Goal: Task Accomplishment & Management: Manage account settings

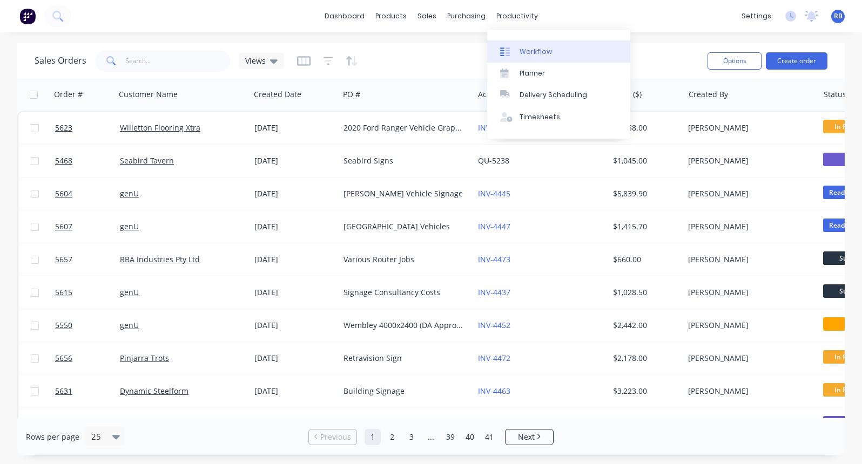
click at [545, 48] on div "Workflow" at bounding box center [535, 52] width 32 height 10
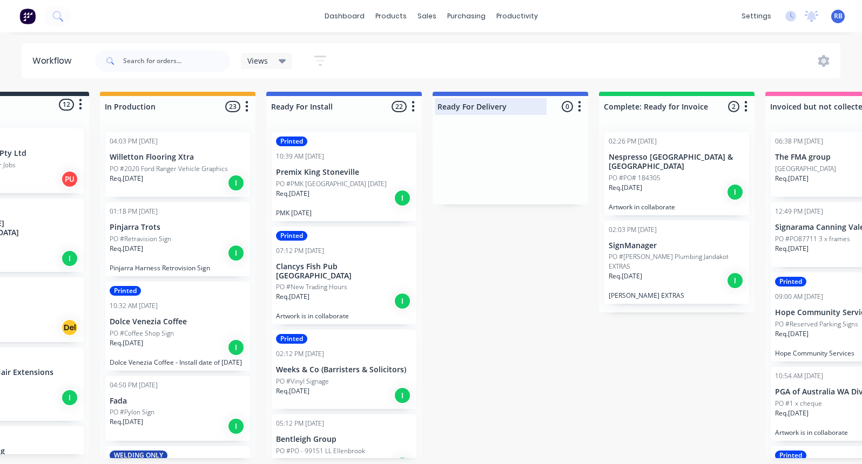
scroll to position [0, 92]
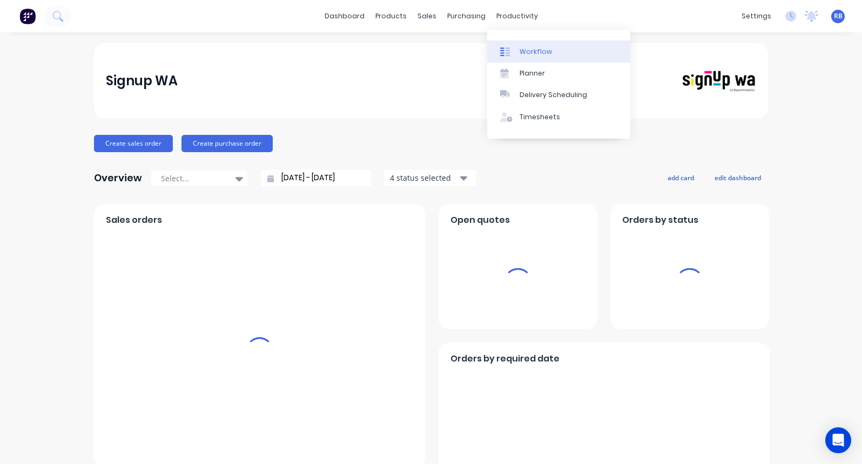
click at [521, 49] on div "Workflow" at bounding box center [535, 52] width 32 height 10
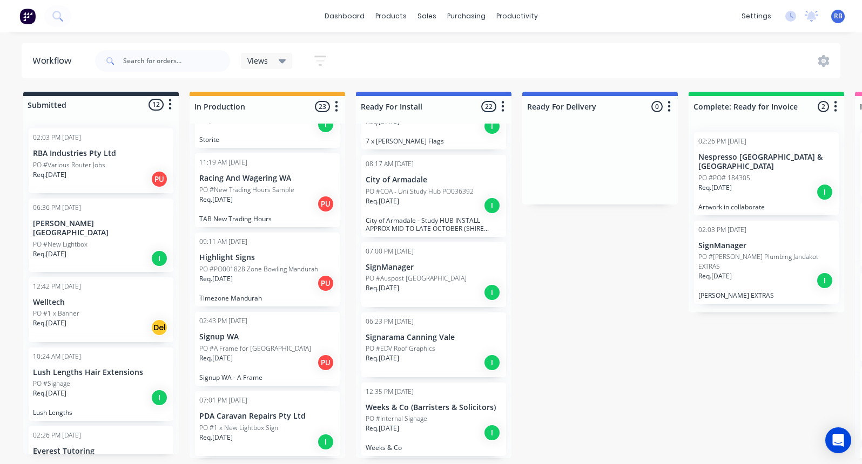
scroll to position [1536, 0]
click at [838, 16] on span "RB" at bounding box center [838, 16] width 9 height 10
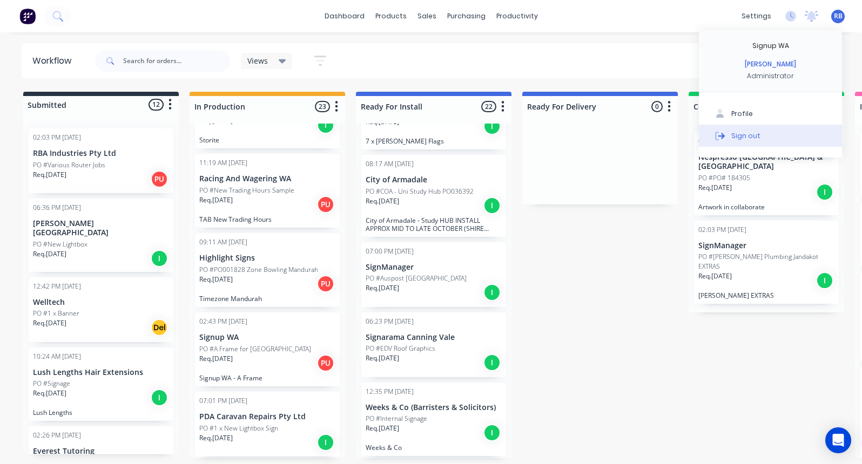
click at [755, 133] on div "Sign out" at bounding box center [745, 136] width 29 height 10
